Goal: Task Accomplishment & Management: Use online tool/utility

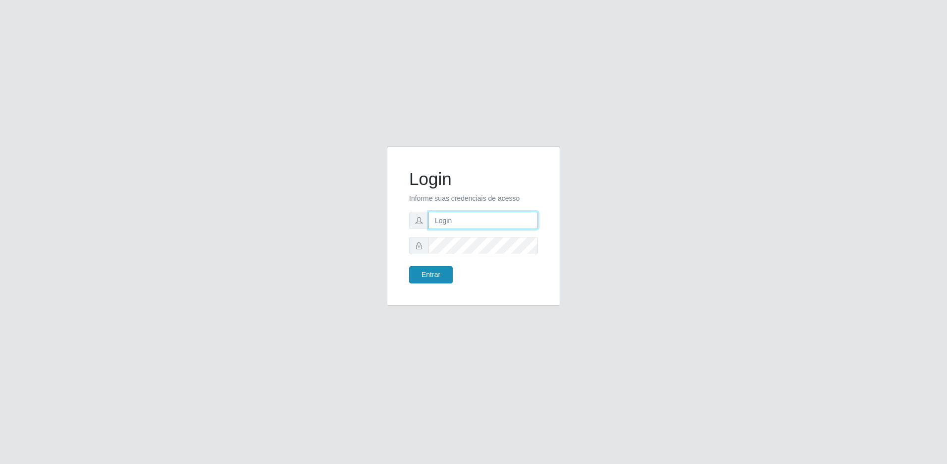
type input "[EMAIL_ADDRESS][DOMAIN_NAME]"
click at [434, 271] on button "Entrar" at bounding box center [431, 274] width 44 height 17
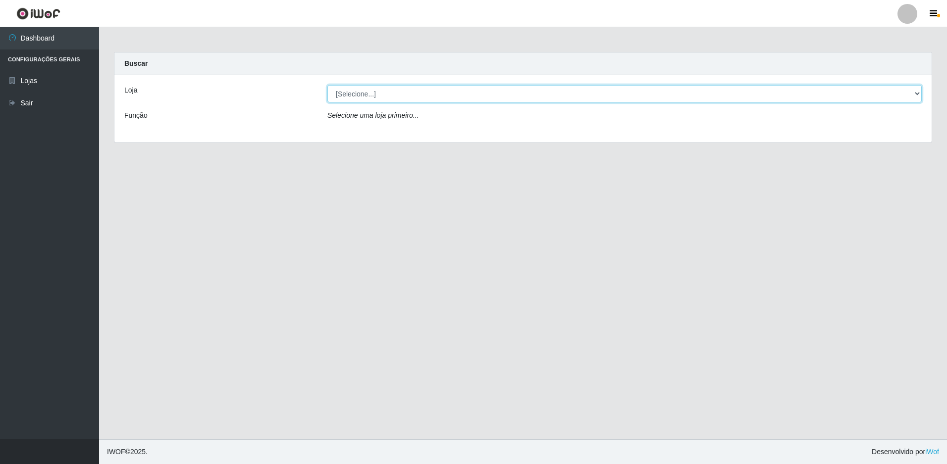
click at [364, 93] on select "[Selecione...] Extrabom - Loja 57 Anchieta" at bounding box center [624, 93] width 594 height 17
select select "470"
click at [327, 85] on select "[Selecione...] Extrabom - Loja 57 Anchieta" at bounding box center [624, 93] width 594 height 17
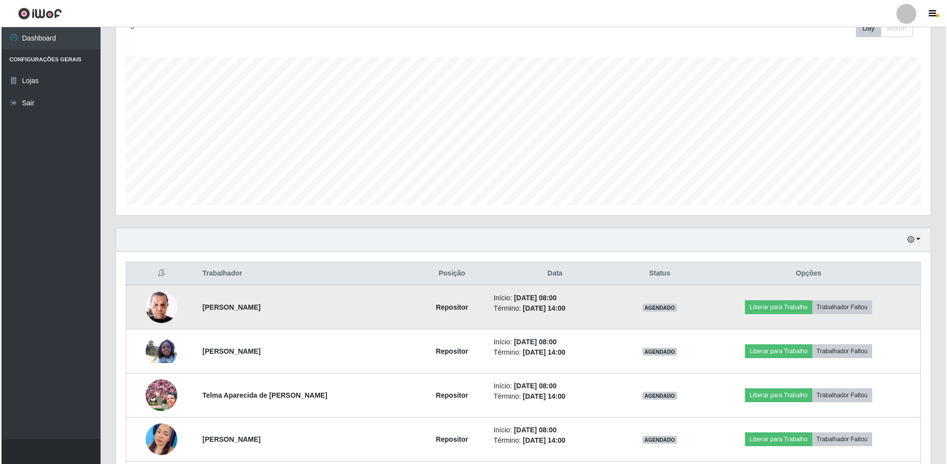
scroll to position [248, 0]
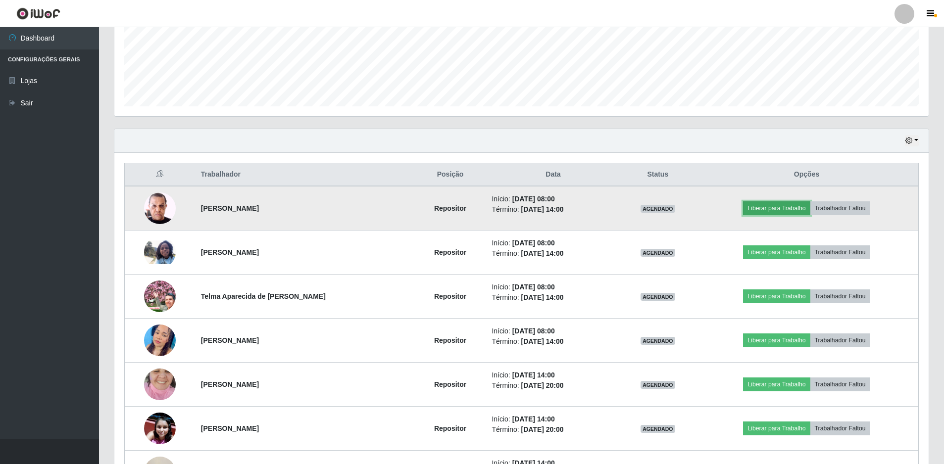
click at [773, 207] on button "Liberar para Trabalho" at bounding box center [776, 208] width 67 height 14
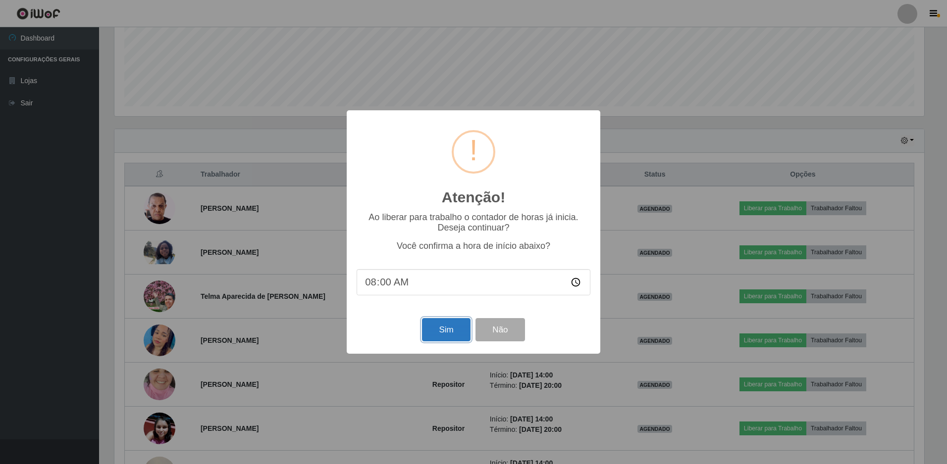
click at [444, 339] on button "Sim" at bounding box center [446, 329] width 48 height 23
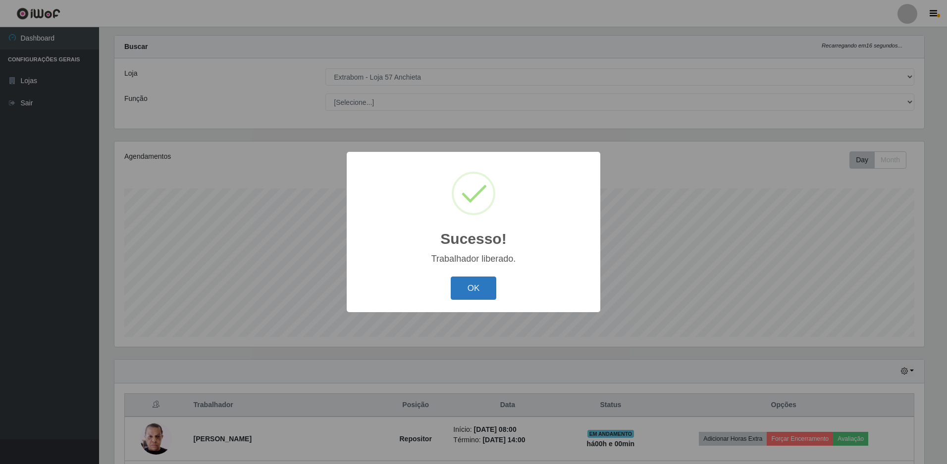
click at [482, 287] on button "OK" at bounding box center [473, 288] width 46 height 23
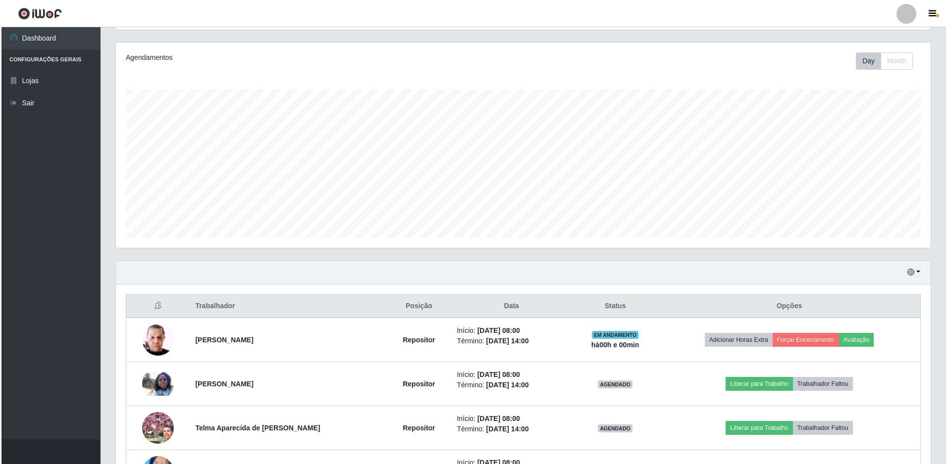
scroll to position [215, 0]
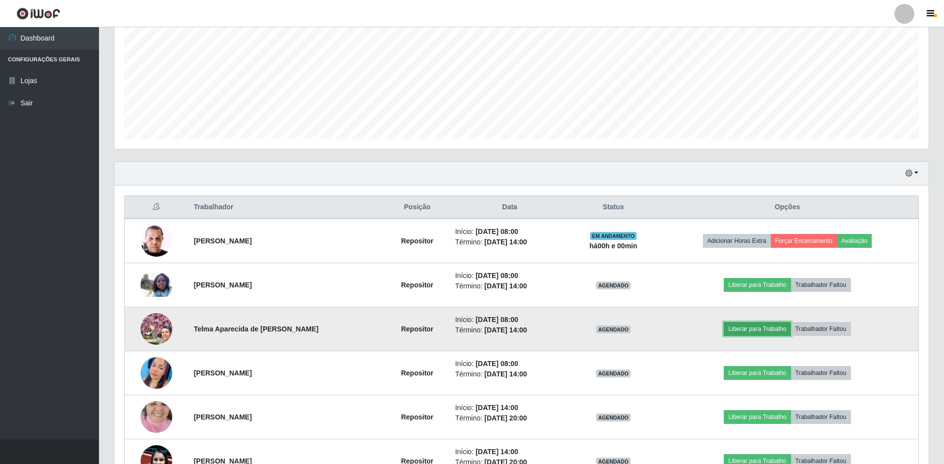
click at [754, 325] on button "Liberar para Trabalho" at bounding box center [757, 329] width 67 height 14
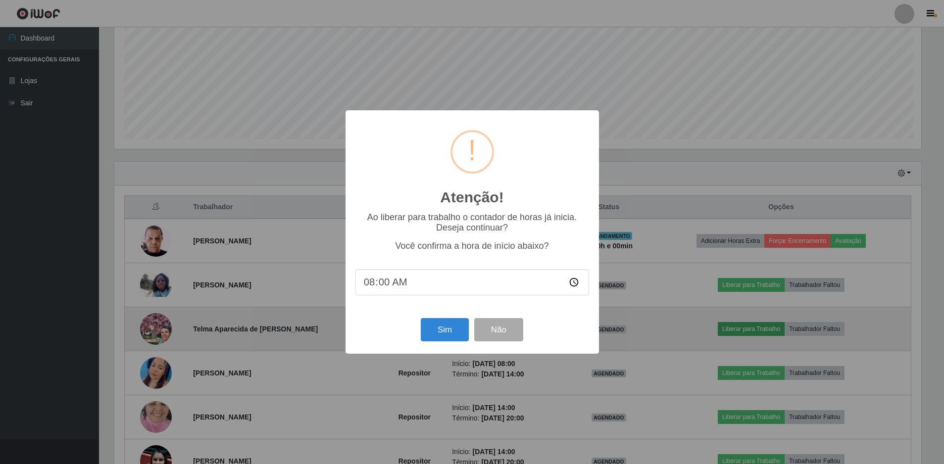
scroll to position [205, 809]
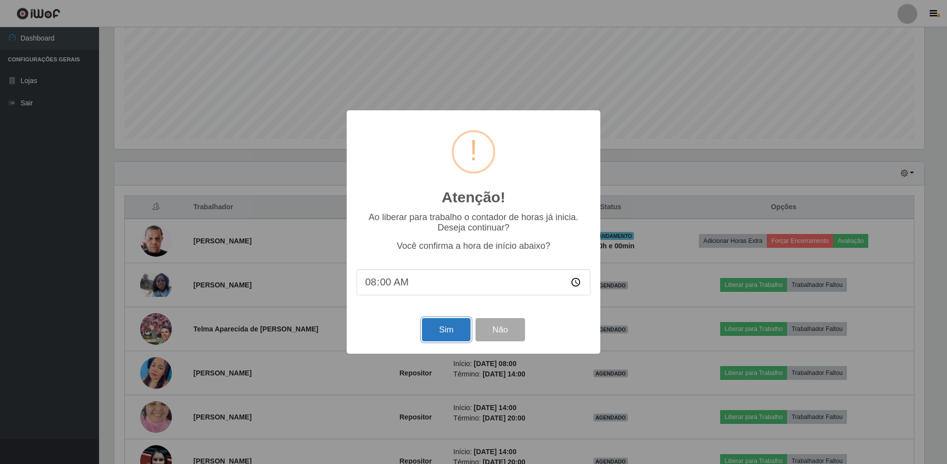
click at [432, 332] on button "Sim" at bounding box center [446, 329] width 48 height 23
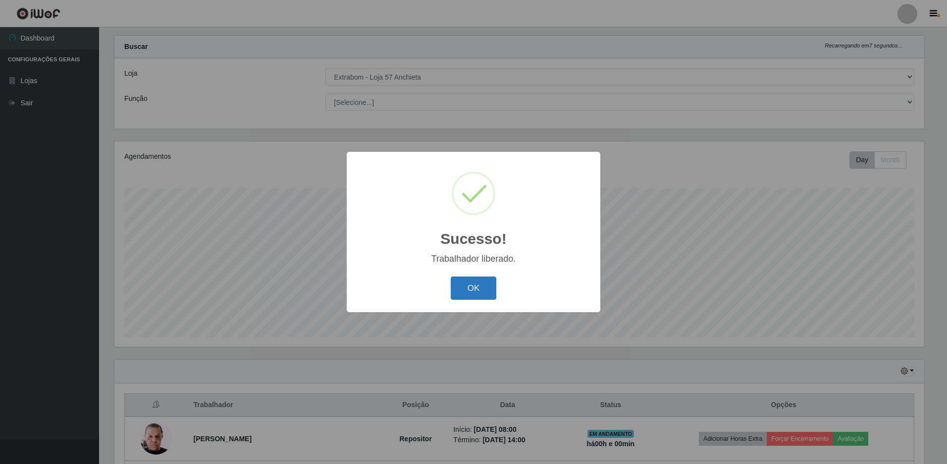
click at [476, 282] on button "OK" at bounding box center [473, 288] width 46 height 23
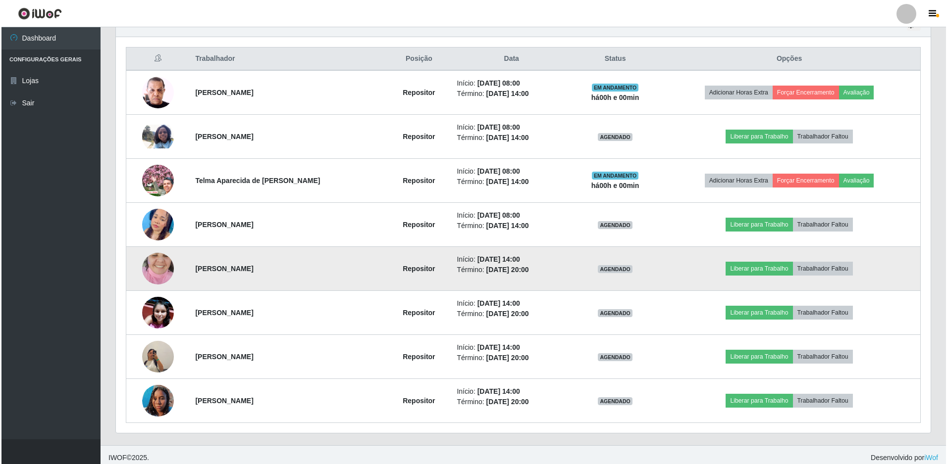
scroll to position [369, 0]
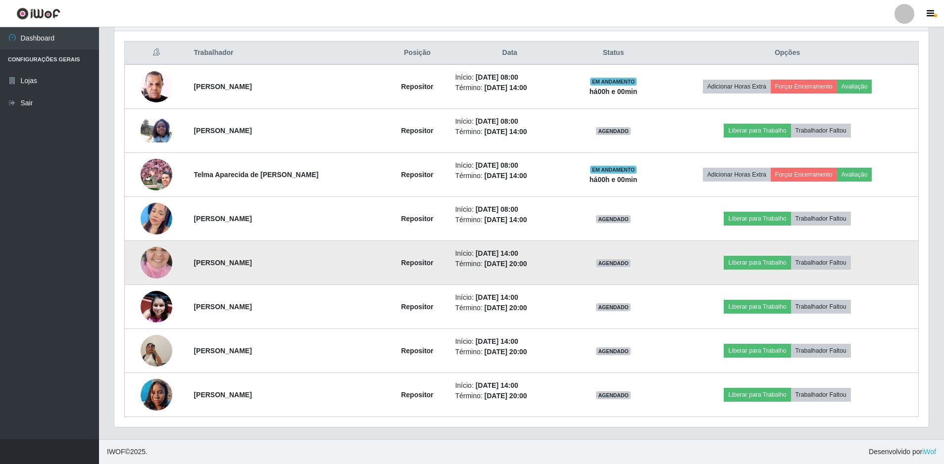
click at [159, 259] on img at bounding box center [157, 263] width 32 height 56
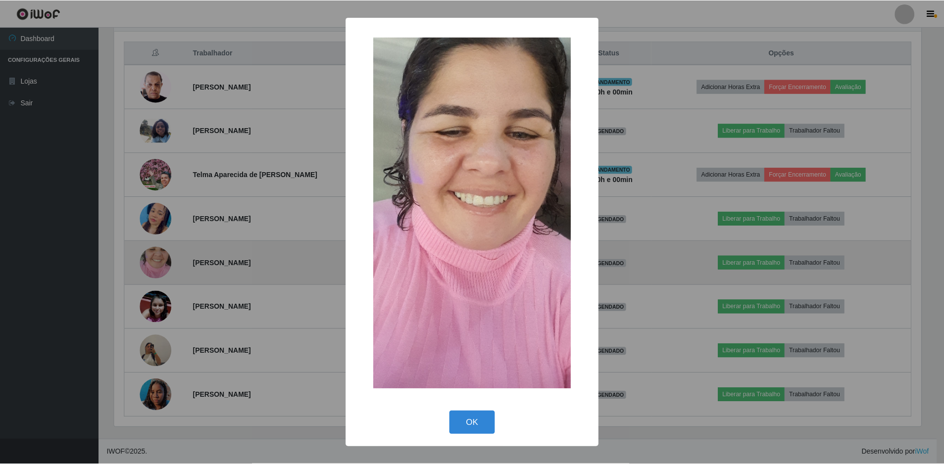
scroll to position [205, 809]
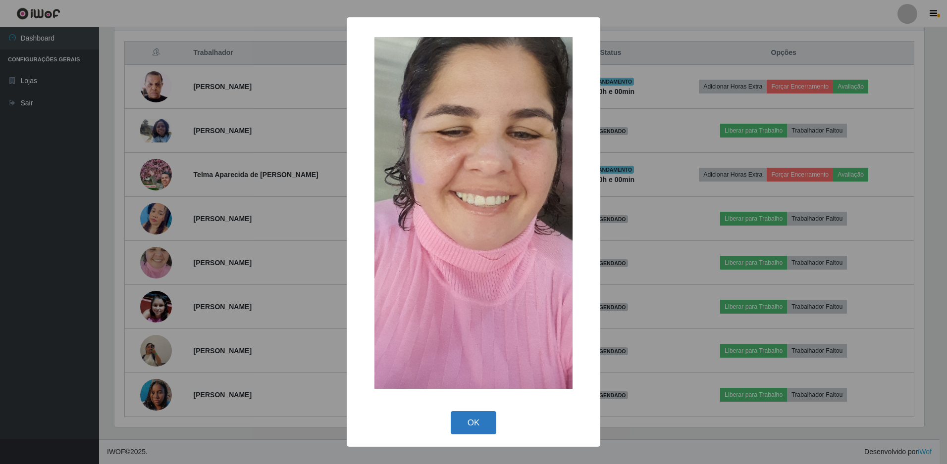
click at [475, 428] on button "OK" at bounding box center [473, 422] width 46 height 23
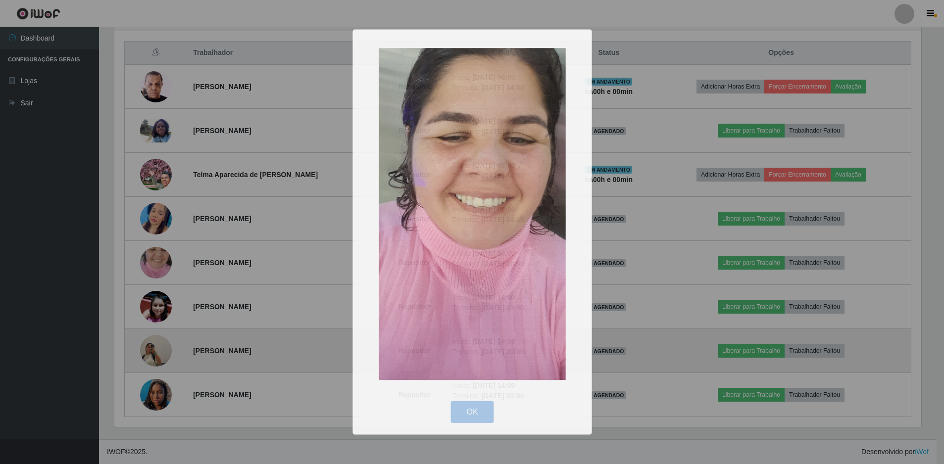
scroll to position [0, 0]
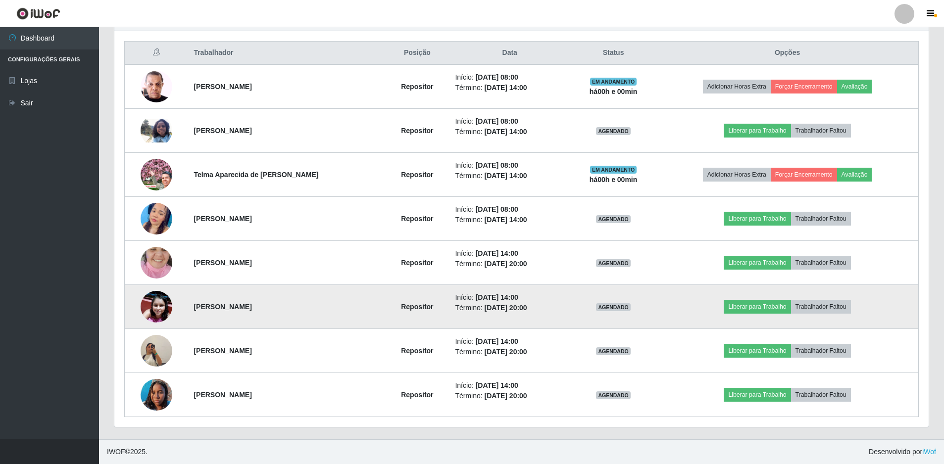
click at [148, 305] on img at bounding box center [157, 307] width 32 height 32
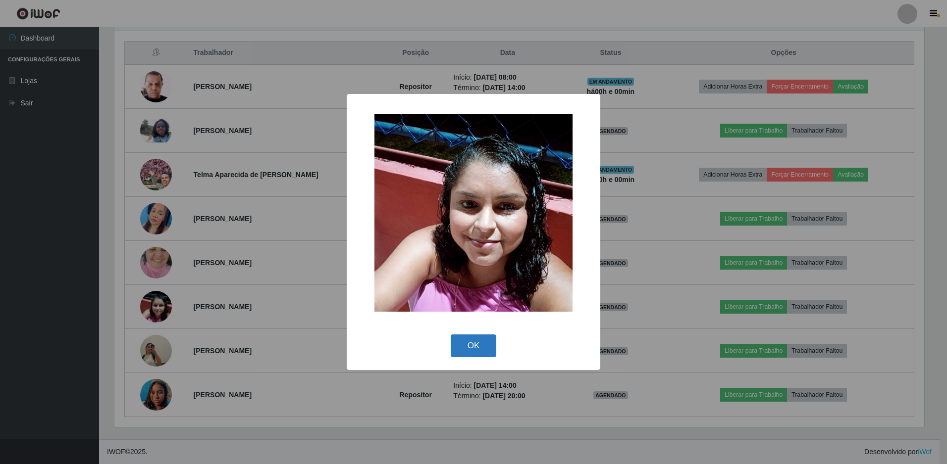
click at [458, 344] on button "OK" at bounding box center [473, 346] width 46 height 23
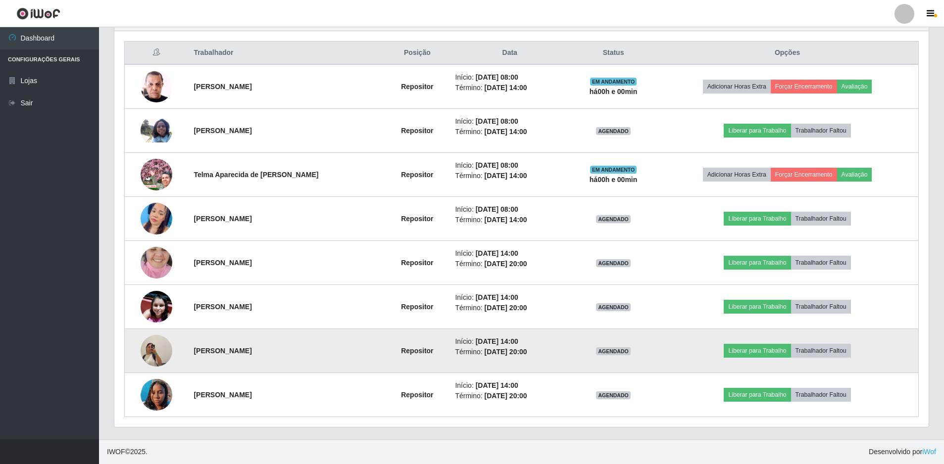
click at [150, 352] on img at bounding box center [157, 351] width 32 height 56
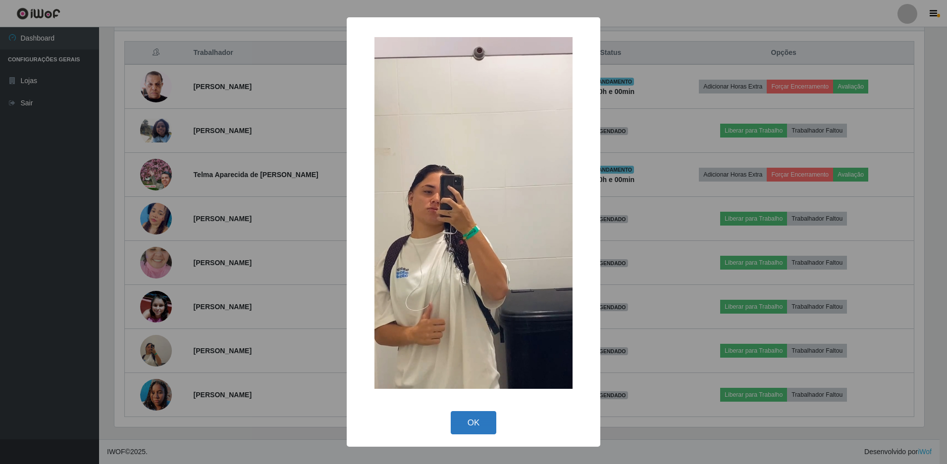
click at [473, 416] on button "OK" at bounding box center [473, 422] width 46 height 23
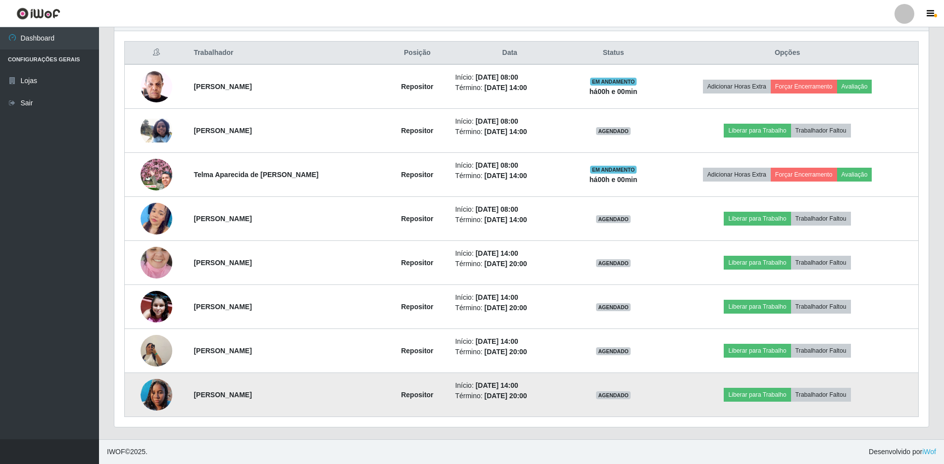
click at [157, 386] on img at bounding box center [157, 395] width 32 height 56
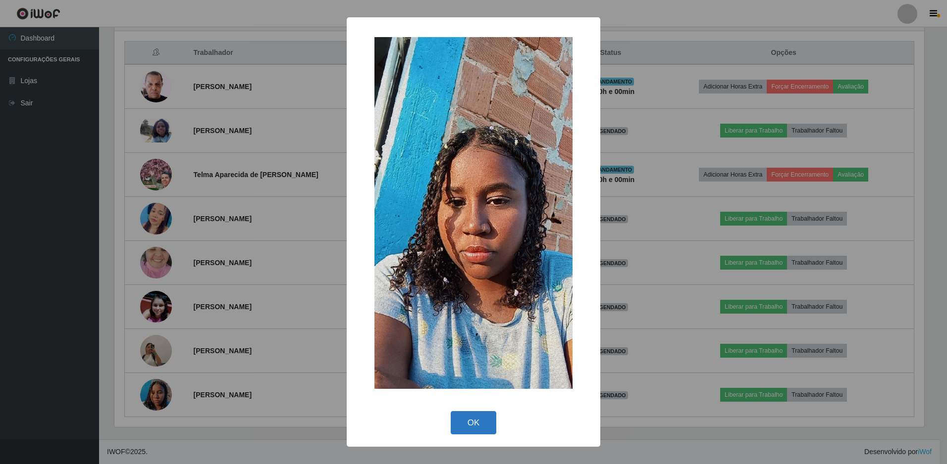
click at [476, 420] on button "OK" at bounding box center [473, 422] width 46 height 23
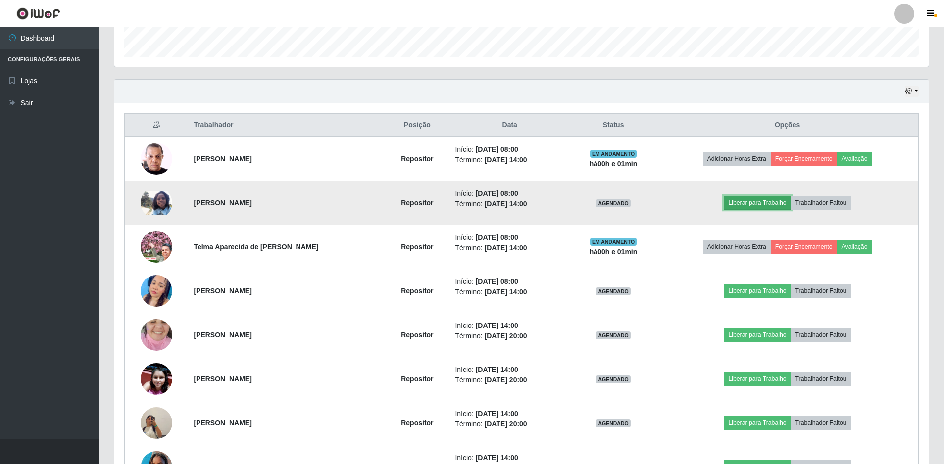
click at [785, 199] on button "Liberar para Trabalho" at bounding box center [757, 203] width 67 height 14
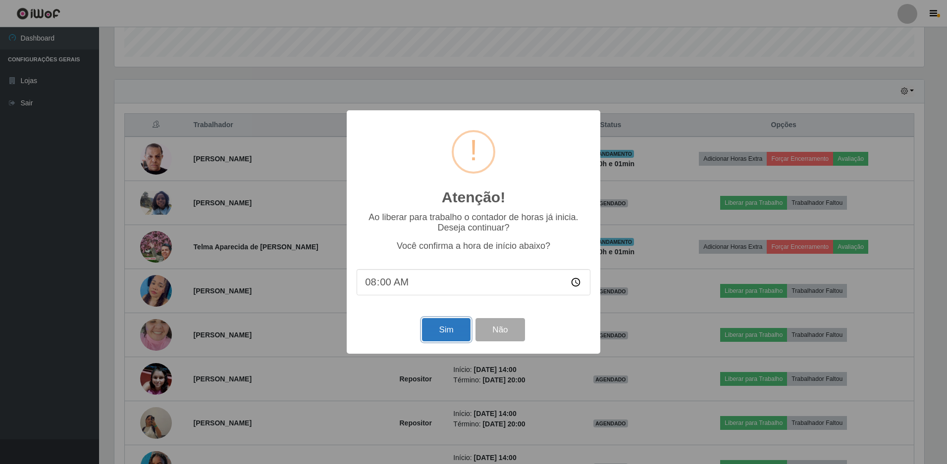
click at [434, 331] on button "Sim" at bounding box center [446, 329] width 48 height 23
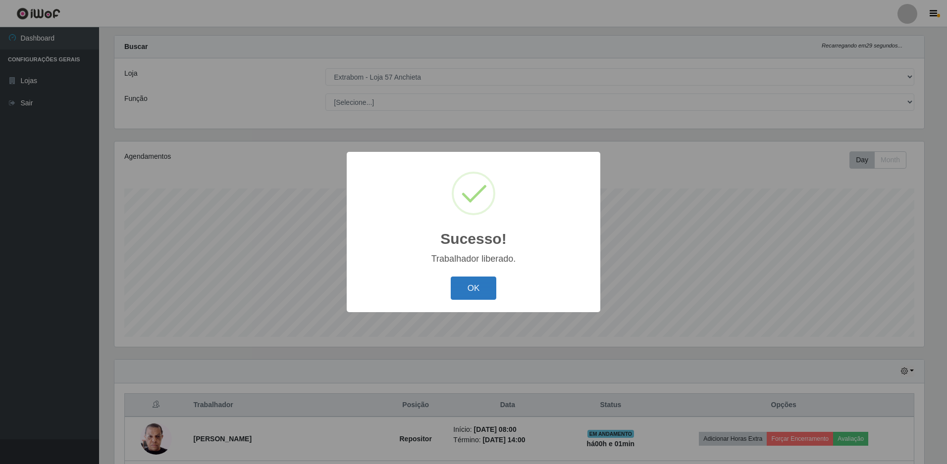
click at [466, 291] on button "OK" at bounding box center [473, 288] width 46 height 23
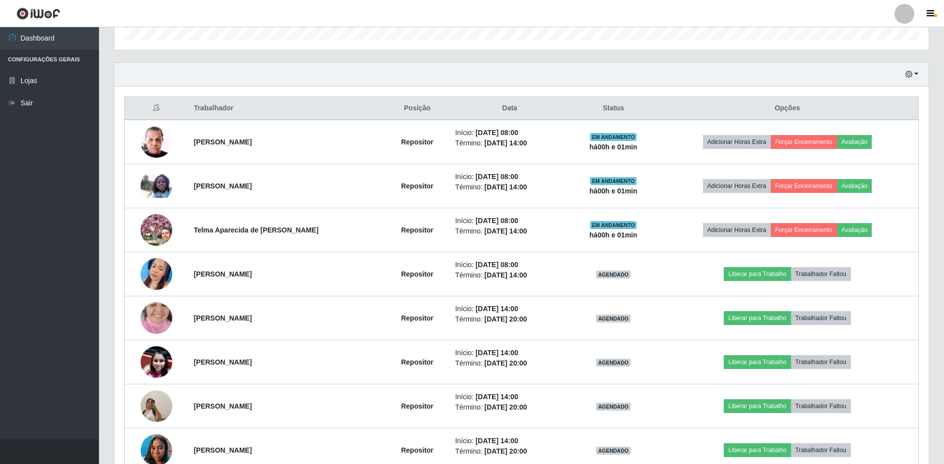
scroll to position [363, 0]
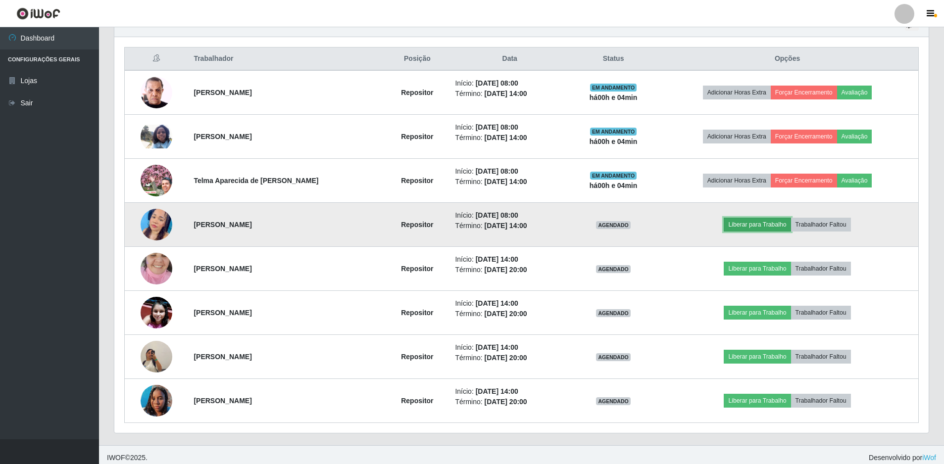
click at [777, 225] on button "Liberar para Trabalho" at bounding box center [757, 225] width 67 height 14
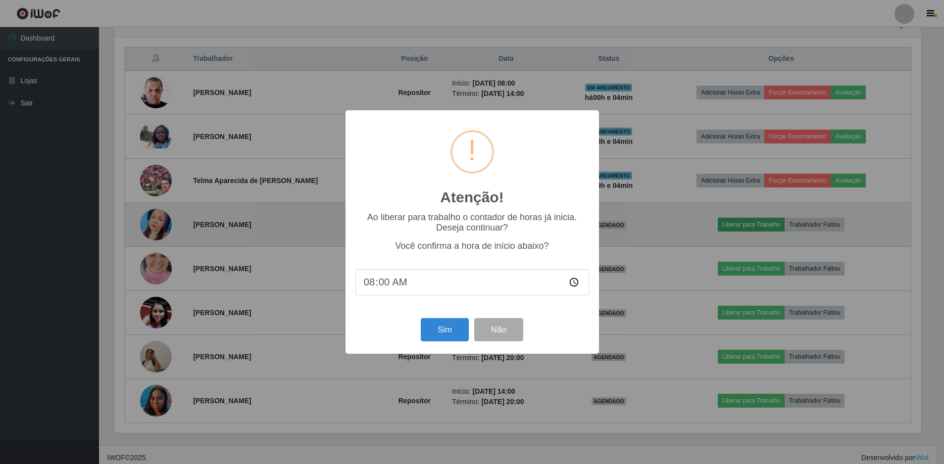
scroll to position [205, 809]
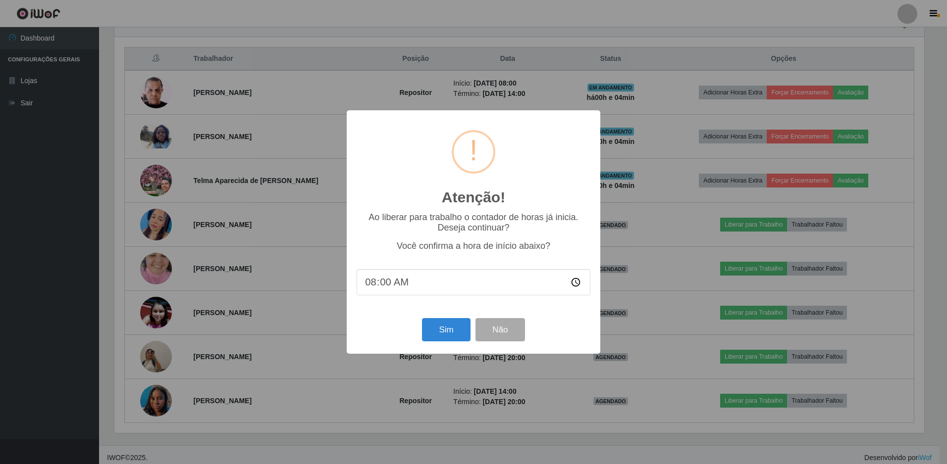
click at [388, 285] on input "08:00" at bounding box center [473, 282] width 234 height 26
type input "08:03"
click at [440, 329] on button "Sim" at bounding box center [446, 329] width 48 height 23
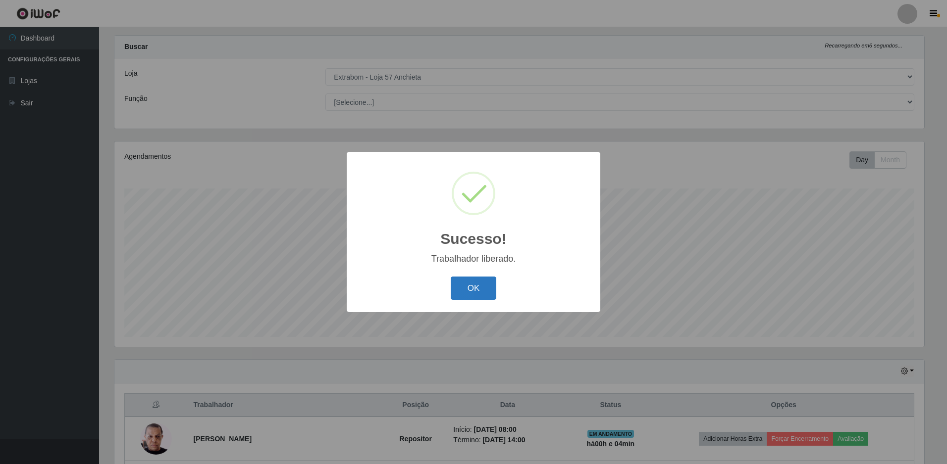
click at [473, 282] on button "OK" at bounding box center [473, 288] width 46 height 23
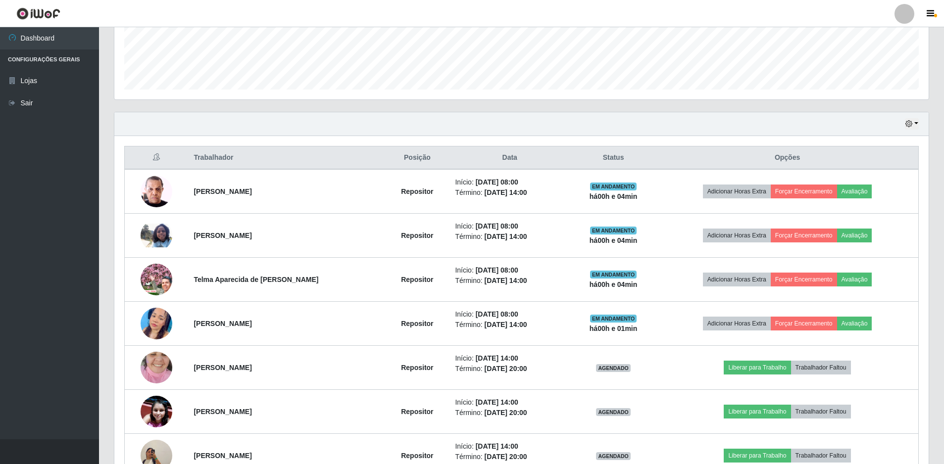
scroll to position [363, 0]
